Goal: Transaction & Acquisition: Purchase product/service

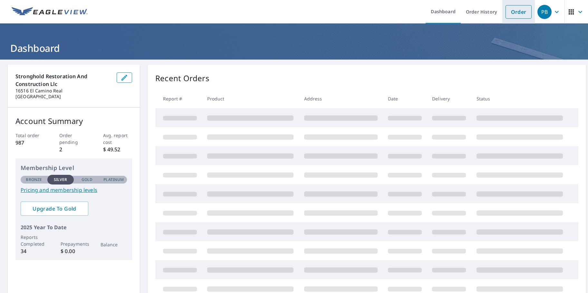
click at [509, 12] on link "Order" at bounding box center [518, 12] width 26 height 14
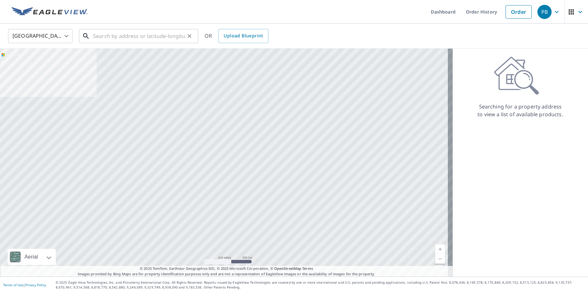
click at [126, 40] on input "text" at bounding box center [139, 36] width 92 height 18
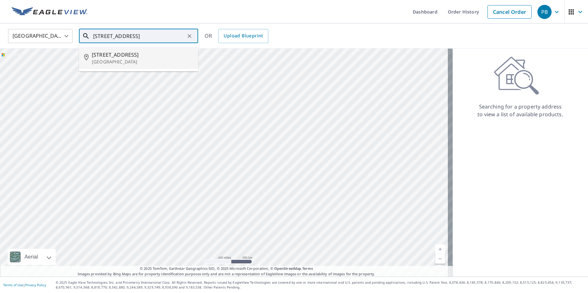
click at [132, 63] on p "[GEOGRAPHIC_DATA]" at bounding box center [142, 62] width 101 height 6
type input "[STREET_ADDRESS][PERSON_NAME]"
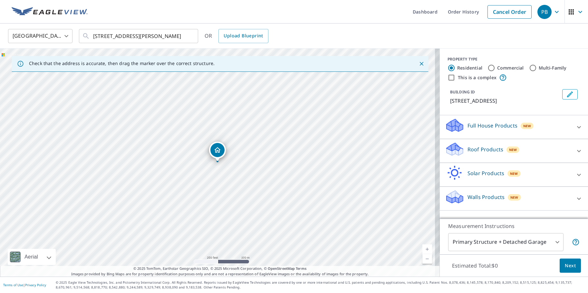
click at [482, 146] on p "Roof Products" at bounding box center [485, 150] width 36 height 8
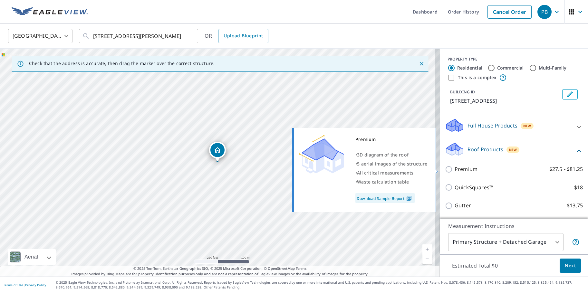
click at [476, 171] on label "Premium $27.5 - $81.25" at bounding box center [519, 169] width 128 height 8
click at [455, 171] on input "Premium $27.5 - $81.25" at bounding box center [450, 170] width 10 height 8
checkbox input "true"
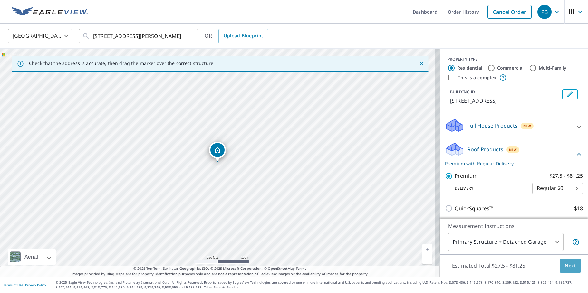
click at [566, 266] on span "Next" at bounding box center [570, 266] width 11 height 8
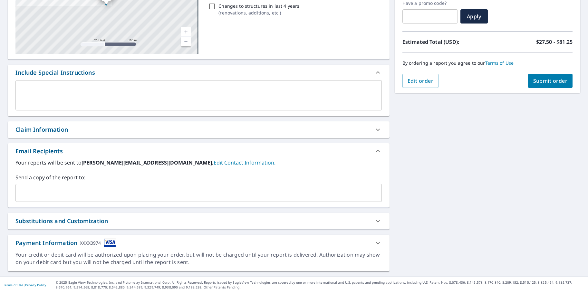
scroll to position [112, 0]
drag, startPoint x: 64, startPoint y: 187, endPoint x: 68, endPoint y: 191, distance: 5.5
click at [65, 186] on div "​" at bounding box center [198, 193] width 366 height 18
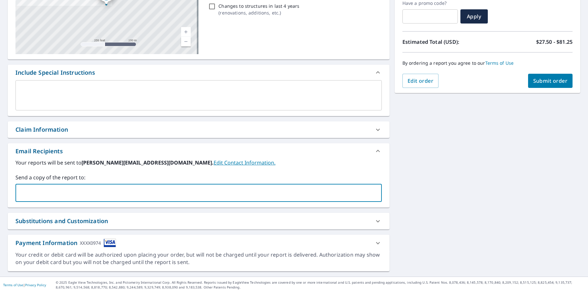
click at [47, 195] on input "text" at bounding box center [193, 193] width 351 height 12
type input "[EMAIL_ADDRESS][DOMAIN_NAME]"
click at [550, 80] on span "Submit order" at bounding box center [550, 80] width 34 height 7
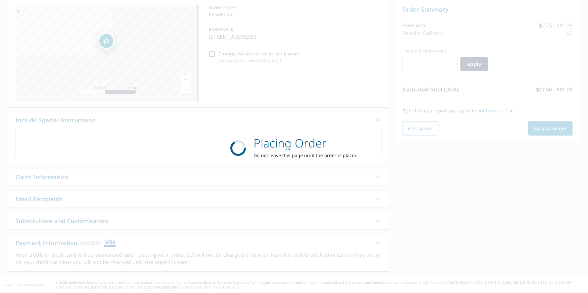
scroll to position [65, 0]
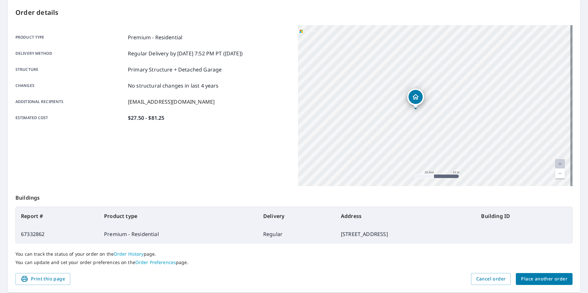
drag, startPoint x: 446, startPoint y: 92, endPoint x: 428, endPoint y: 114, distance: 27.9
click at [428, 114] on div "[STREET_ADDRESS][PERSON_NAME]" at bounding box center [435, 105] width 275 height 161
